Goal: Find specific page/section: Find specific page/section

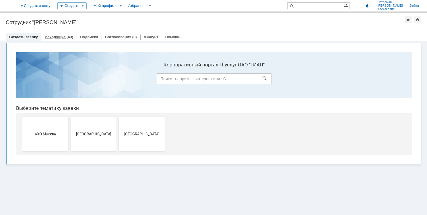
click at [55, 37] on link "Исходящие" at bounding box center [55, 37] width 21 height 4
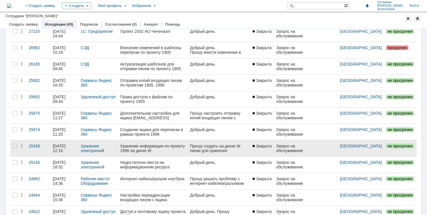
scroll to position [194, 0]
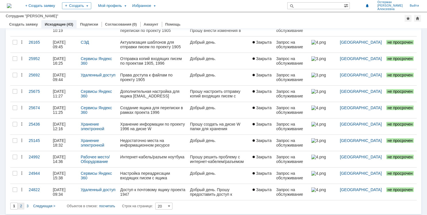
click at [23, 203] on div "2" at bounding box center [21, 206] width 7 height 7
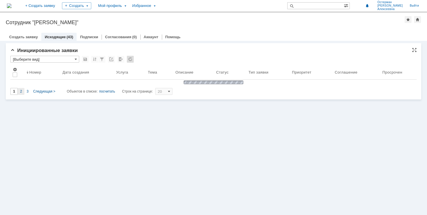
type input "2"
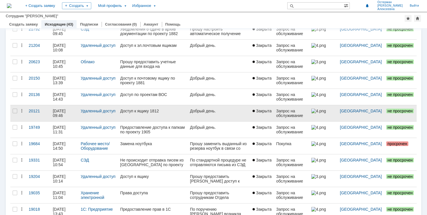
scroll to position [194, 0]
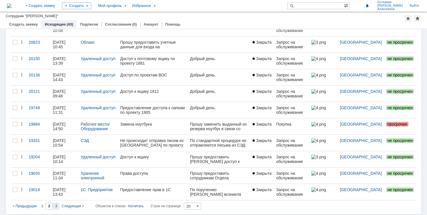
click at [57, 203] on div "3" at bounding box center [56, 206] width 7 height 7
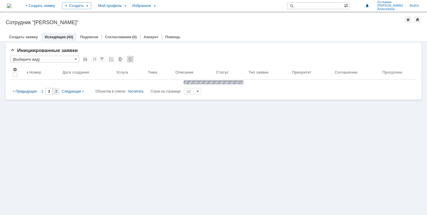
type input "3"
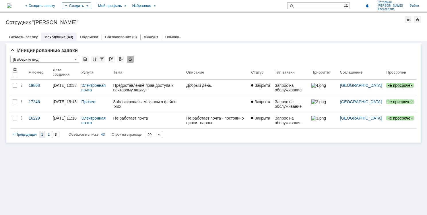
click at [42, 134] on span "1" at bounding box center [42, 134] width 2 height 4
type input "1"
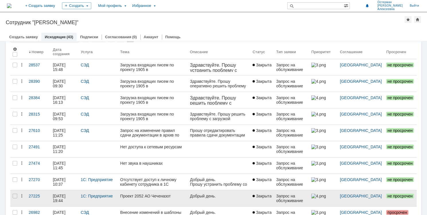
scroll to position [29, 0]
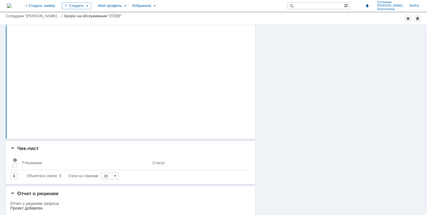
scroll to position [57, 0]
